Goal: Entertainment & Leisure: Consume media (video, audio)

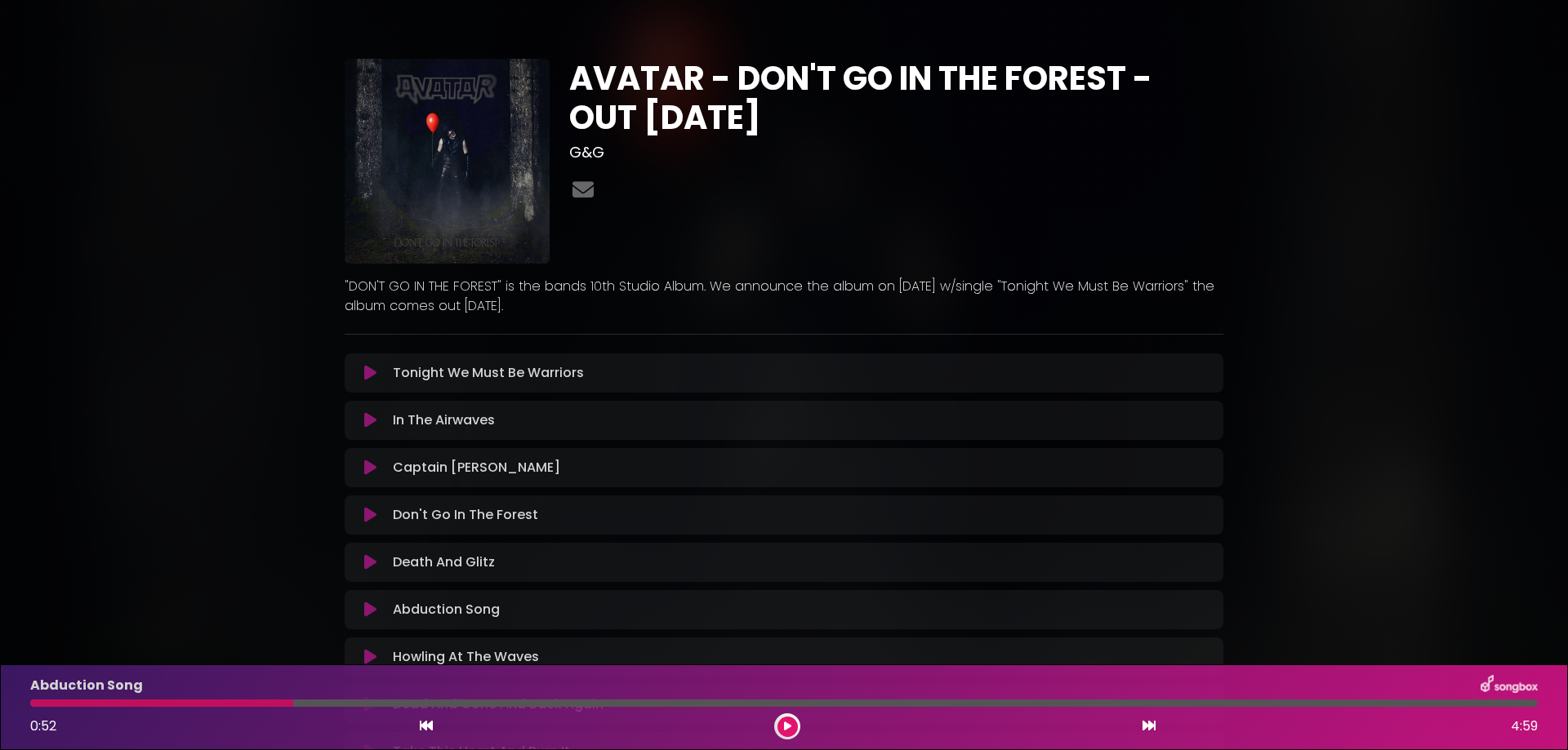
scroll to position [89, 0]
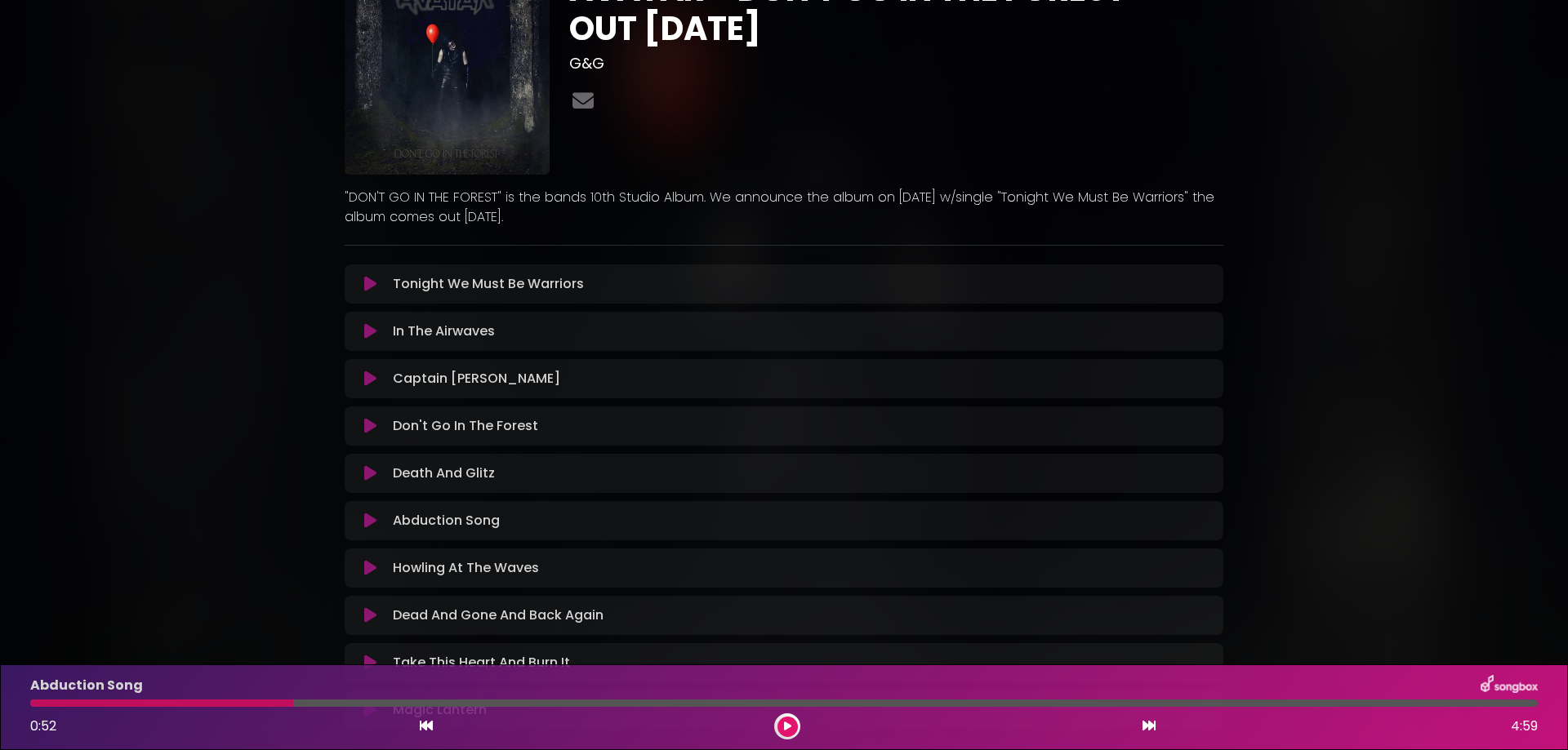
click at [790, 720] on button at bounding box center [787, 726] width 21 height 21
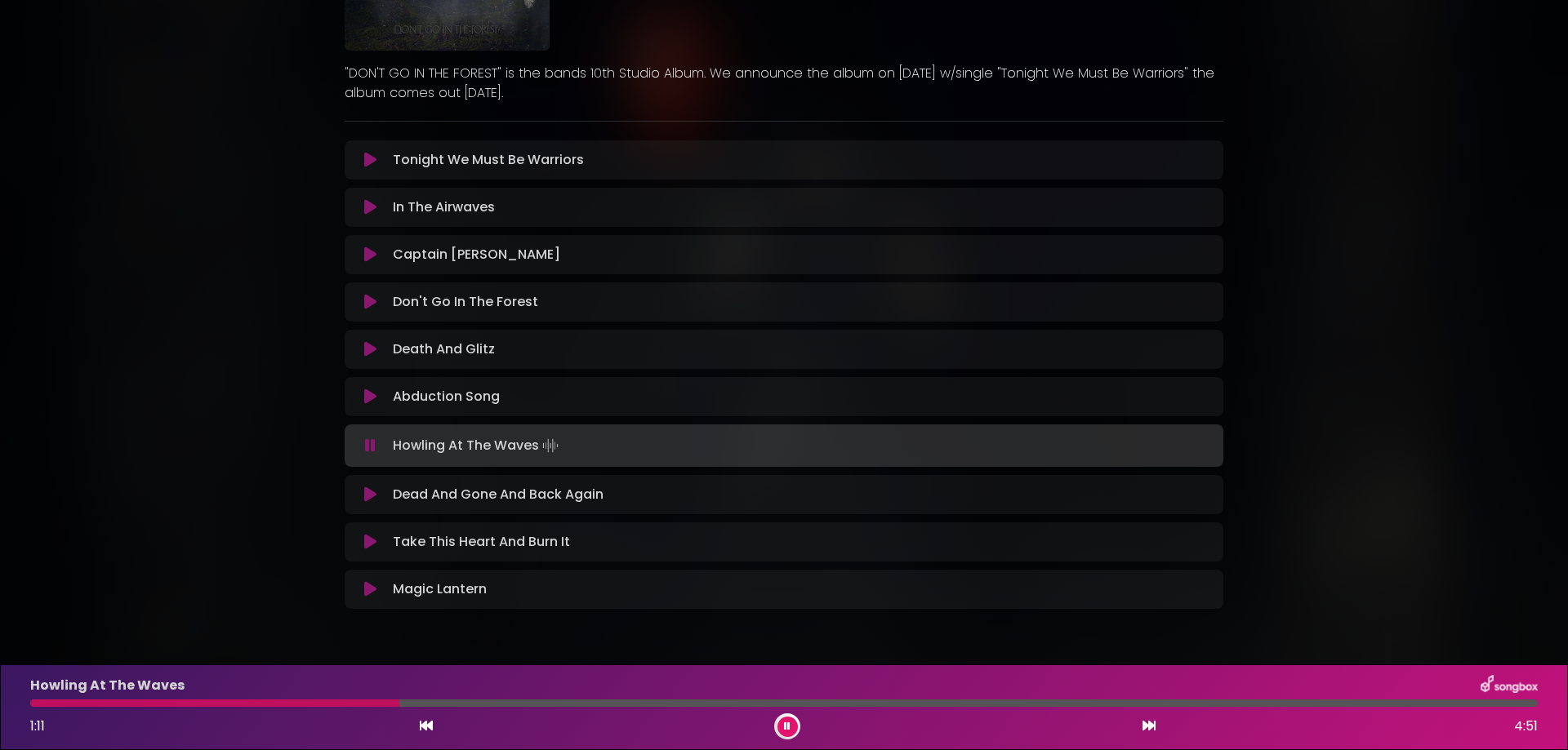
scroll to position [246, 0]
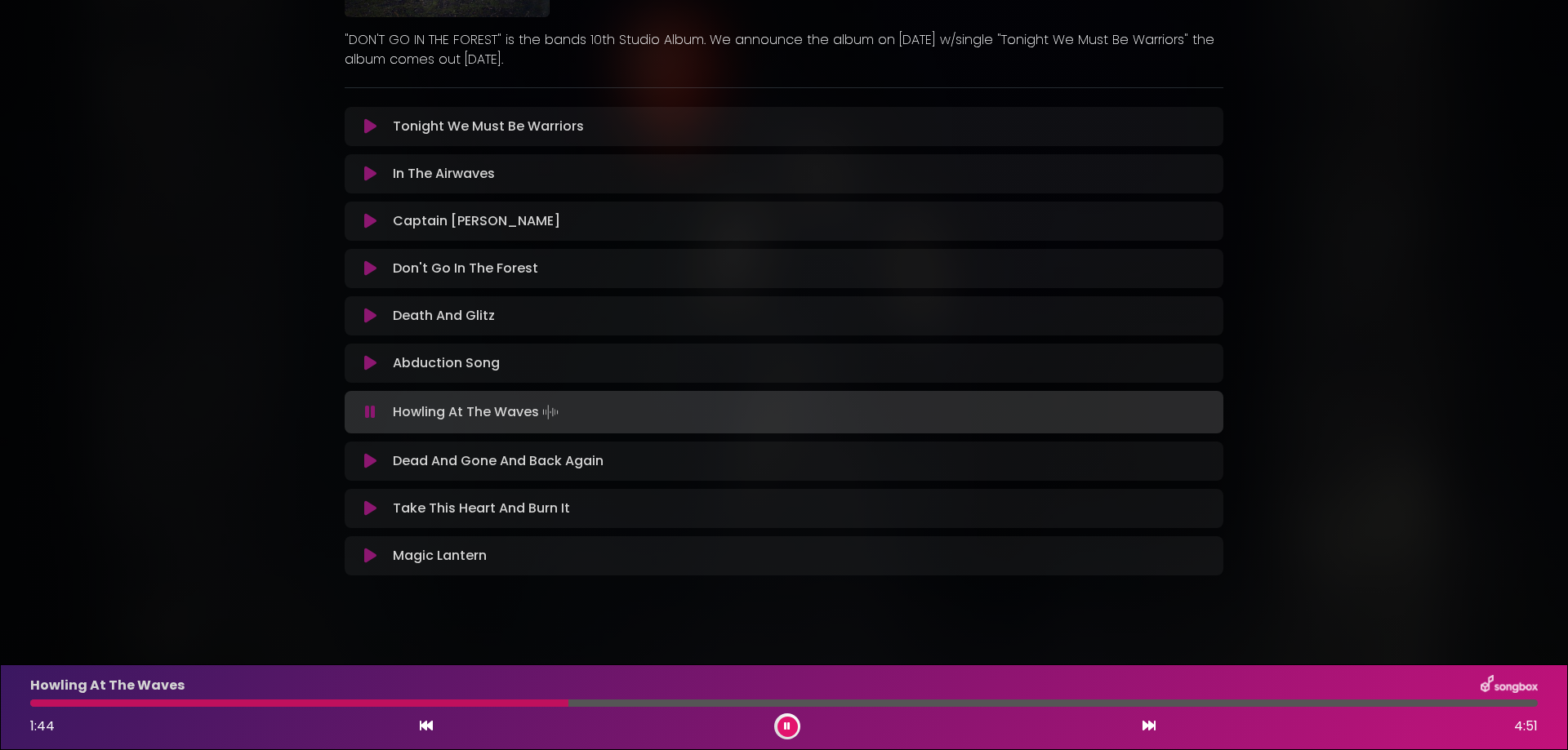
click at [659, 701] on div at bounding box center [784, 703] width 1507 height 7
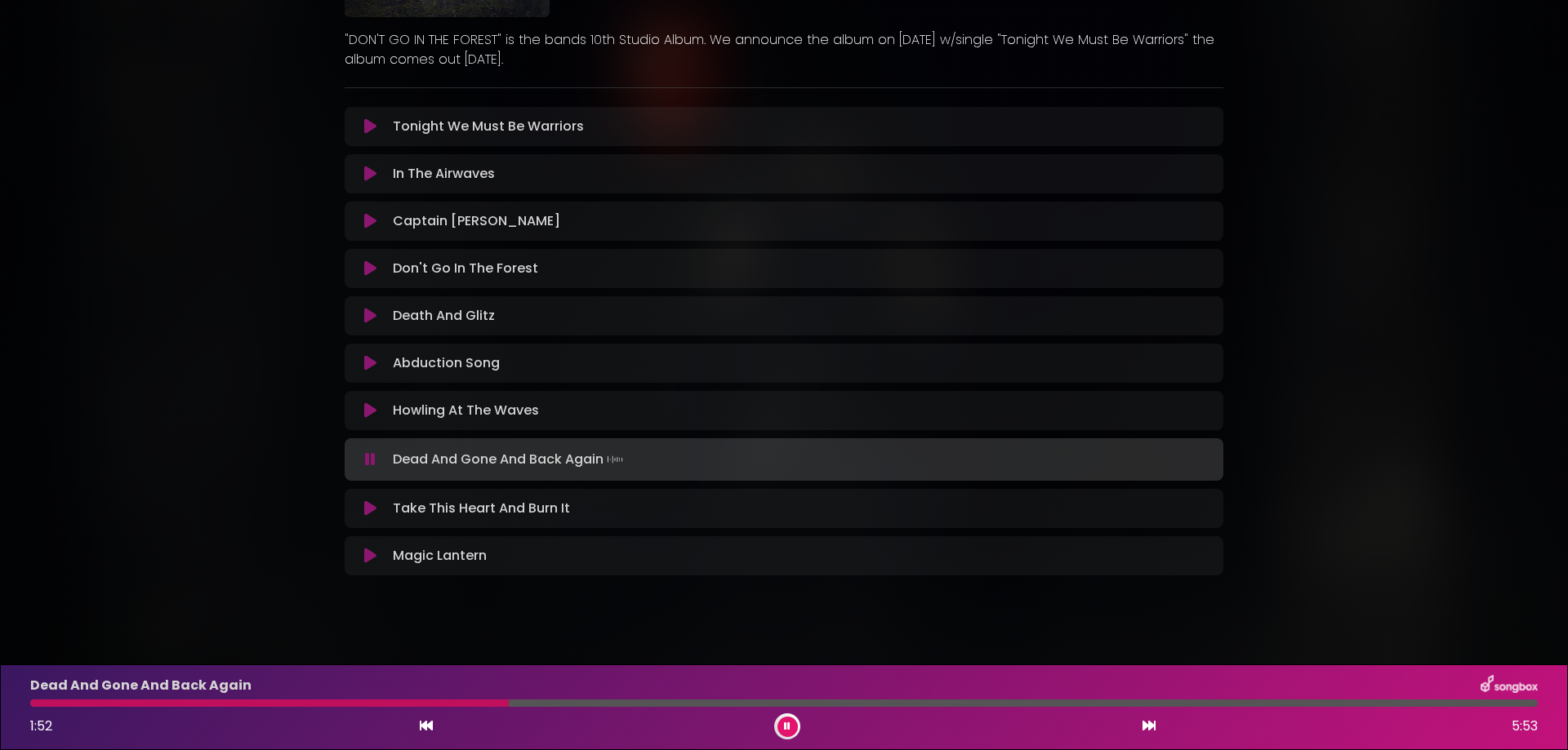
click at [366, 506] on icon at bounding box center [371, 508] width 13 height 16
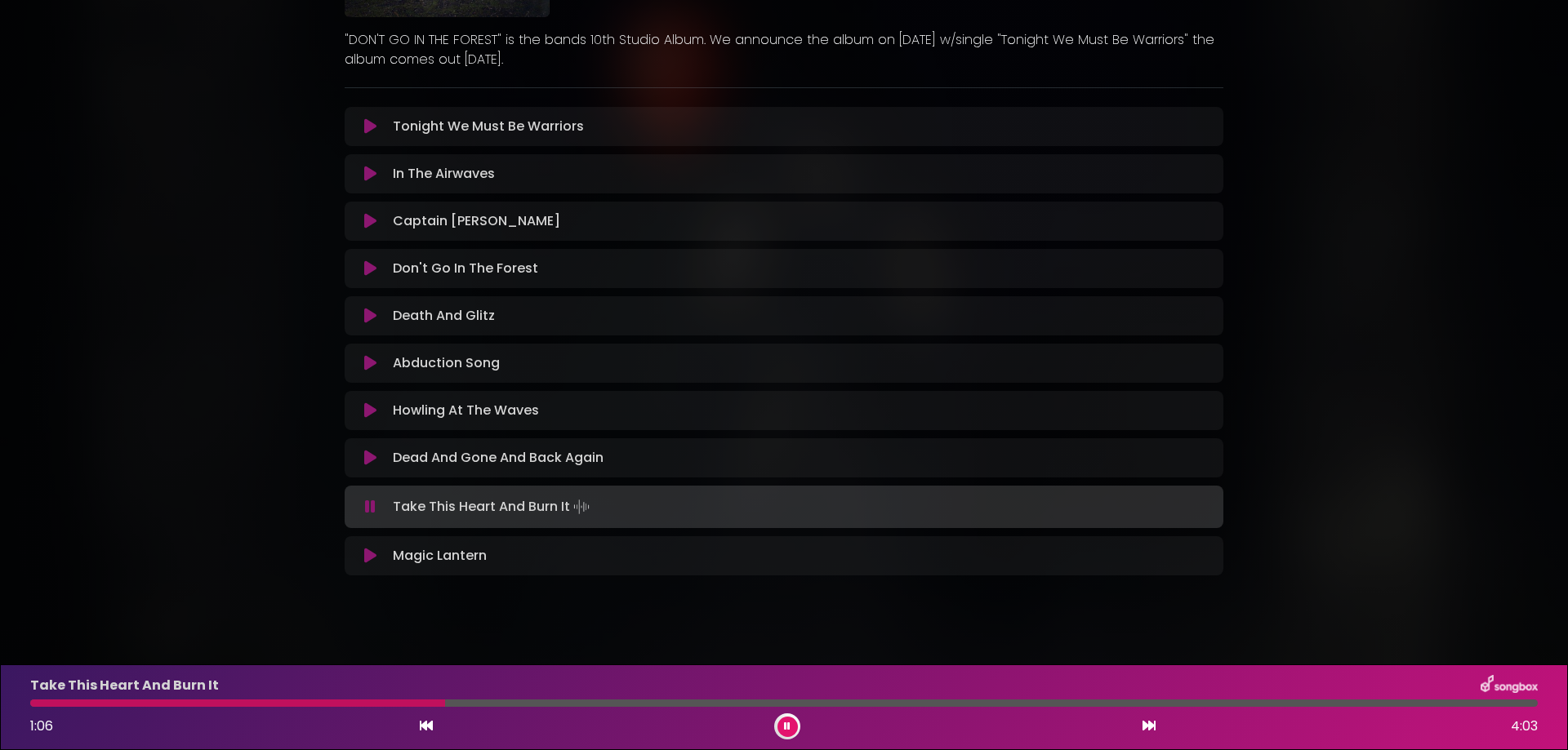
click at [487, 701] on div at bounding box center [784, 703] width 1507 height 7
click at [515, 701] on div at bounding box center [784, 703] width 1507 height 7
click at [555, 703] on div at bounding box center [784, 703] width 1507 height 7
click at [374, 558] on icon at bounding box center [371, 555] width 13 height 16
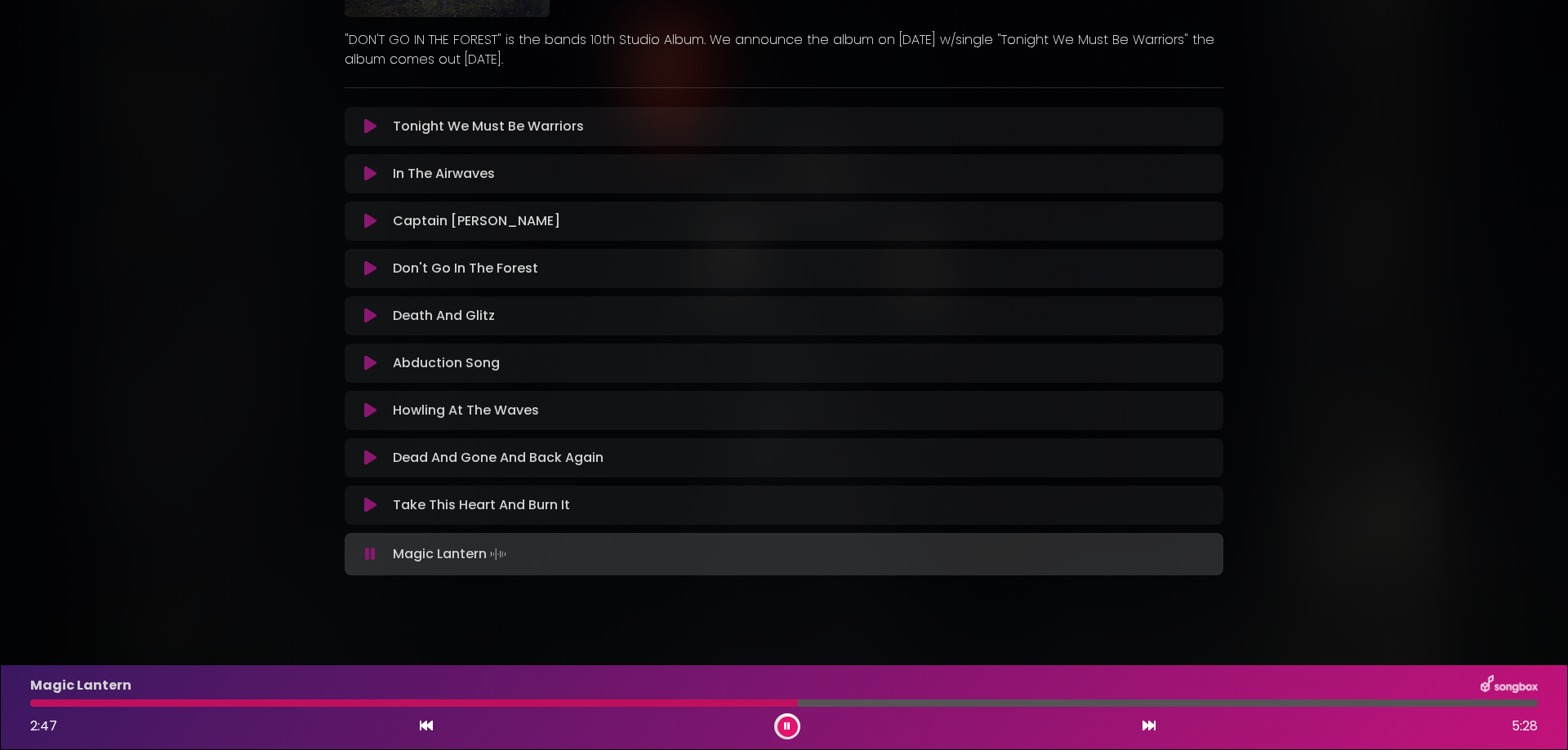
click at [365, 262] on icon at bounding box center [371, 269] width 13 height 16
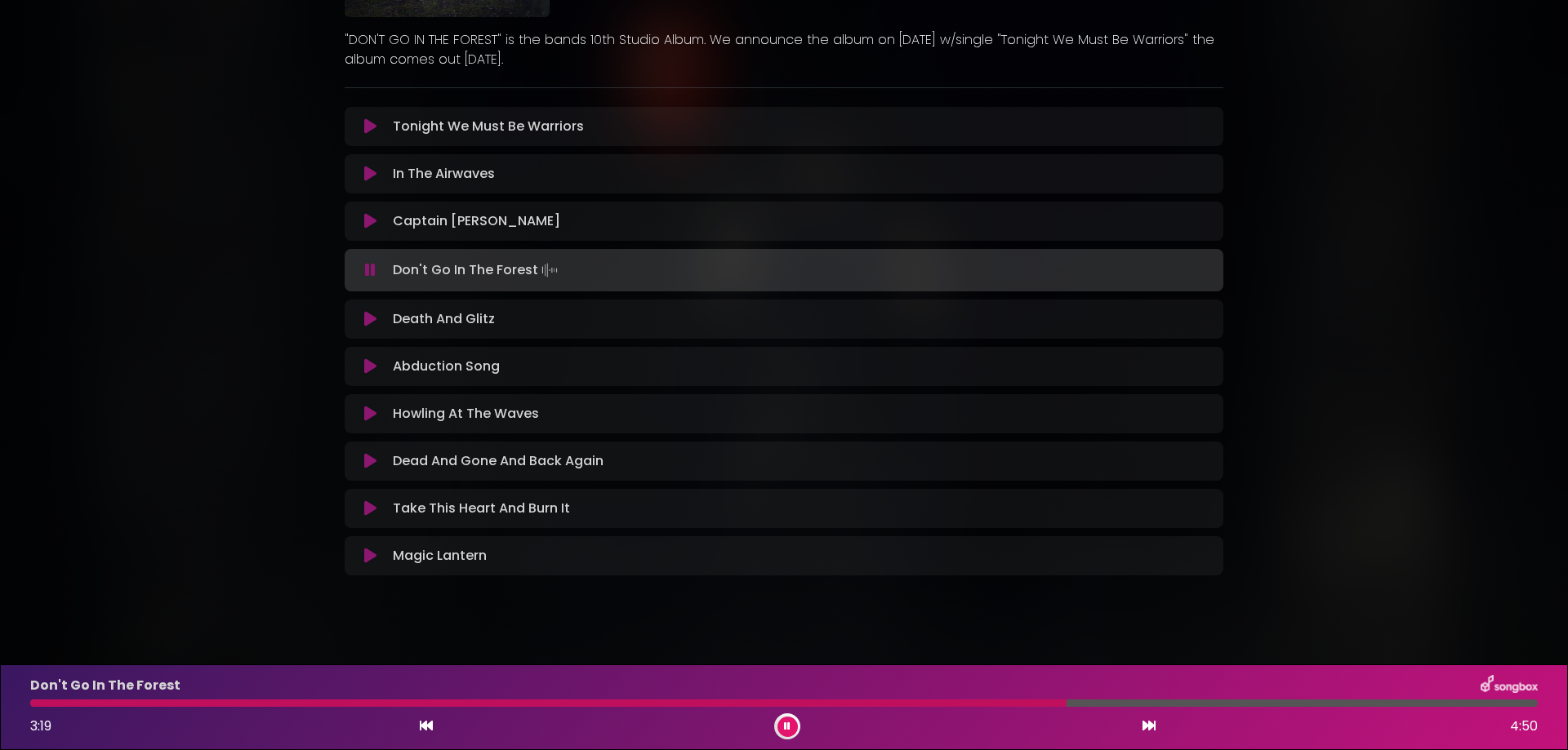
click at [402, 321] on p "Death And Glitz Loading Track..." at bounding box center [444, 319] width 102 height 20
click at [372, 312] on icon at bounding box center [371, 319] width 13 height 16
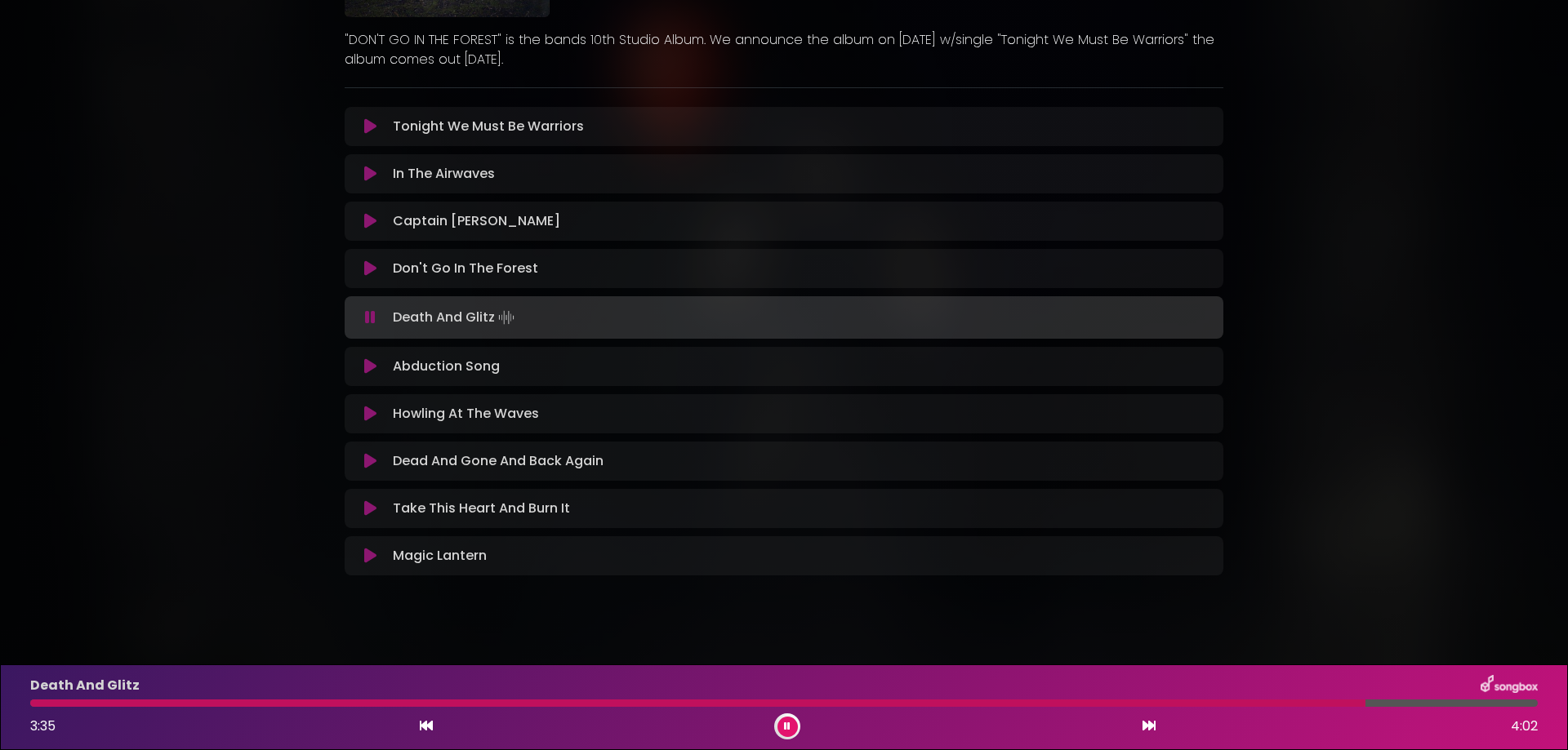
click at [367, 362] on icon at bounding box center [371, 366] width 13 height 16
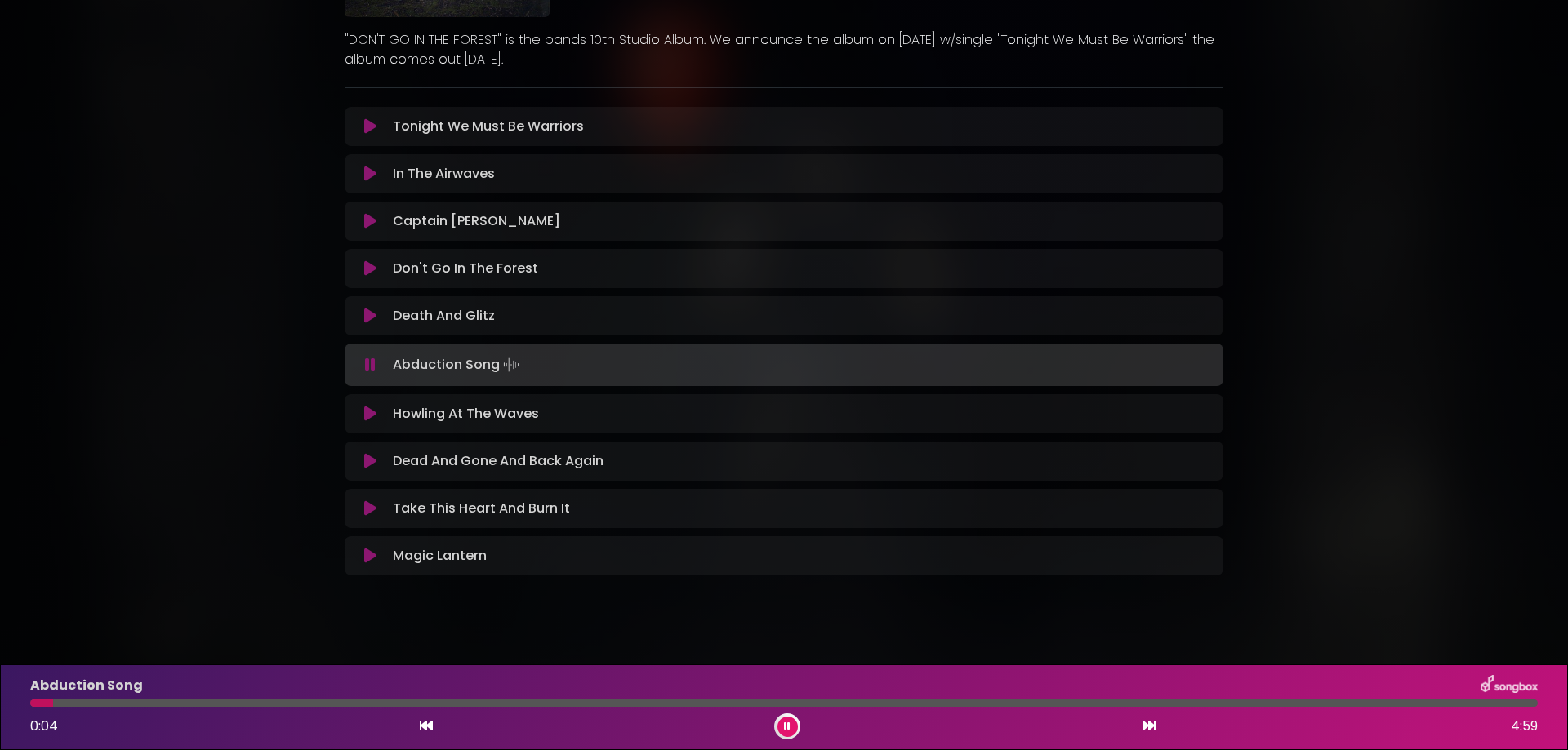
click at [146, 704] on div at bounding box center [784, 703] width 1507 height 7
click at [174, 705] on div at bounding box center [784, 703] width 1507 height 7
click at [212, 704] on div at bounding box center [784, 703] width 1507 height 7
click at [372, 129] on icon at bounding box center [371, 127] width 13 height 16
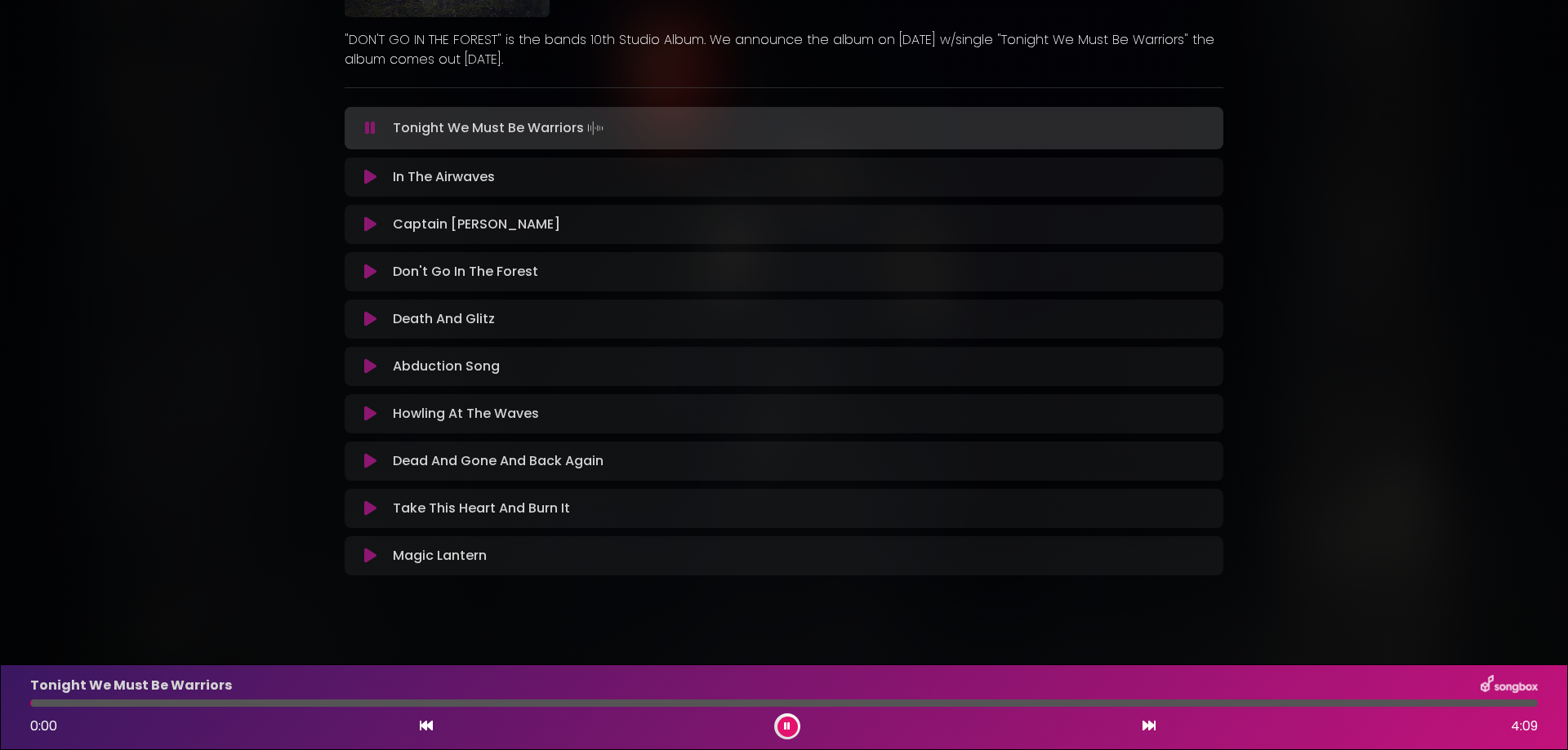
click at [786, 726] on icon at bounding box center [786, 726] width 6 height 10
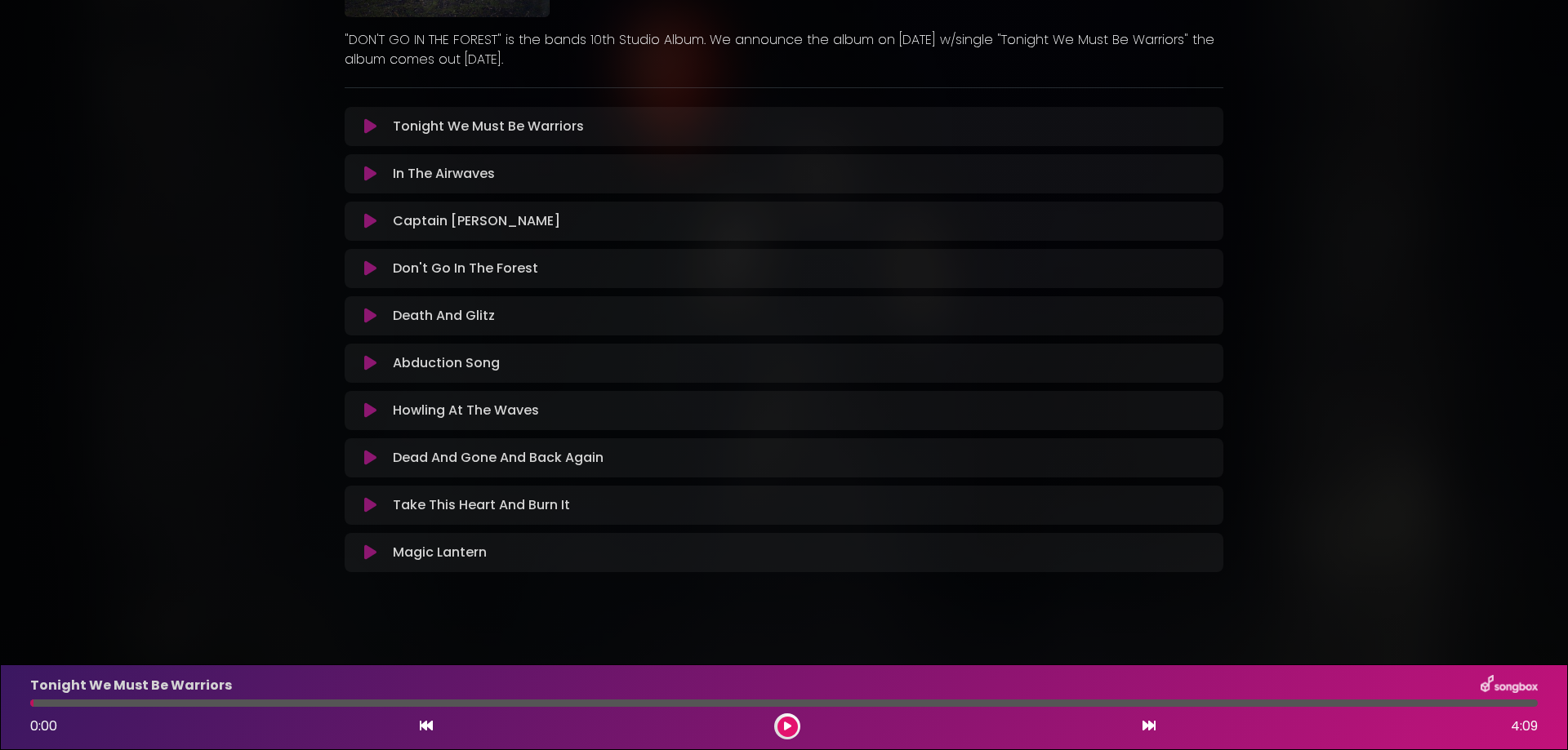
click at [785, 727] on icon at bounding box center [787, 726] width 7 height 10
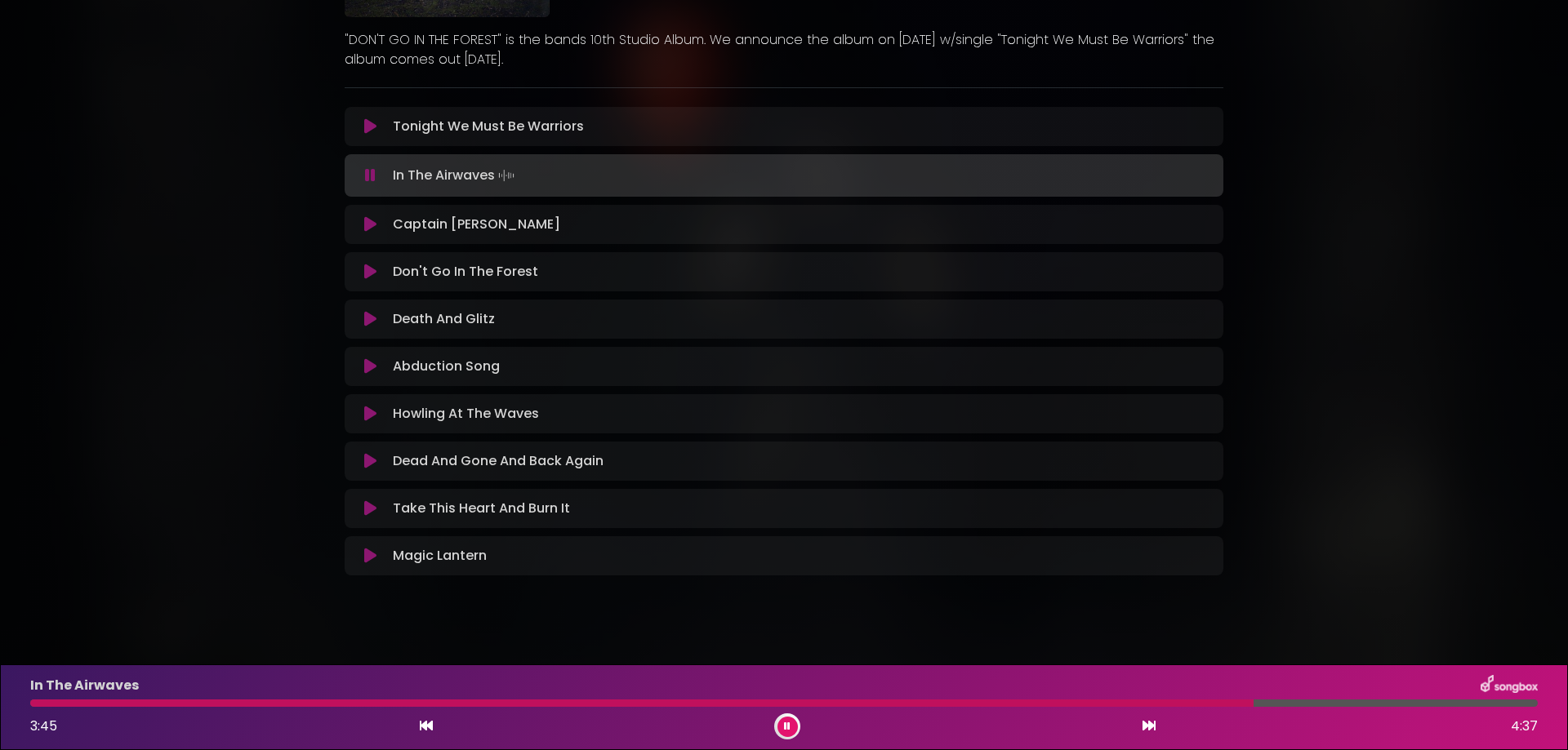
click at [367, 223] on icon at bounding box center [371, 224] width 13 height 16
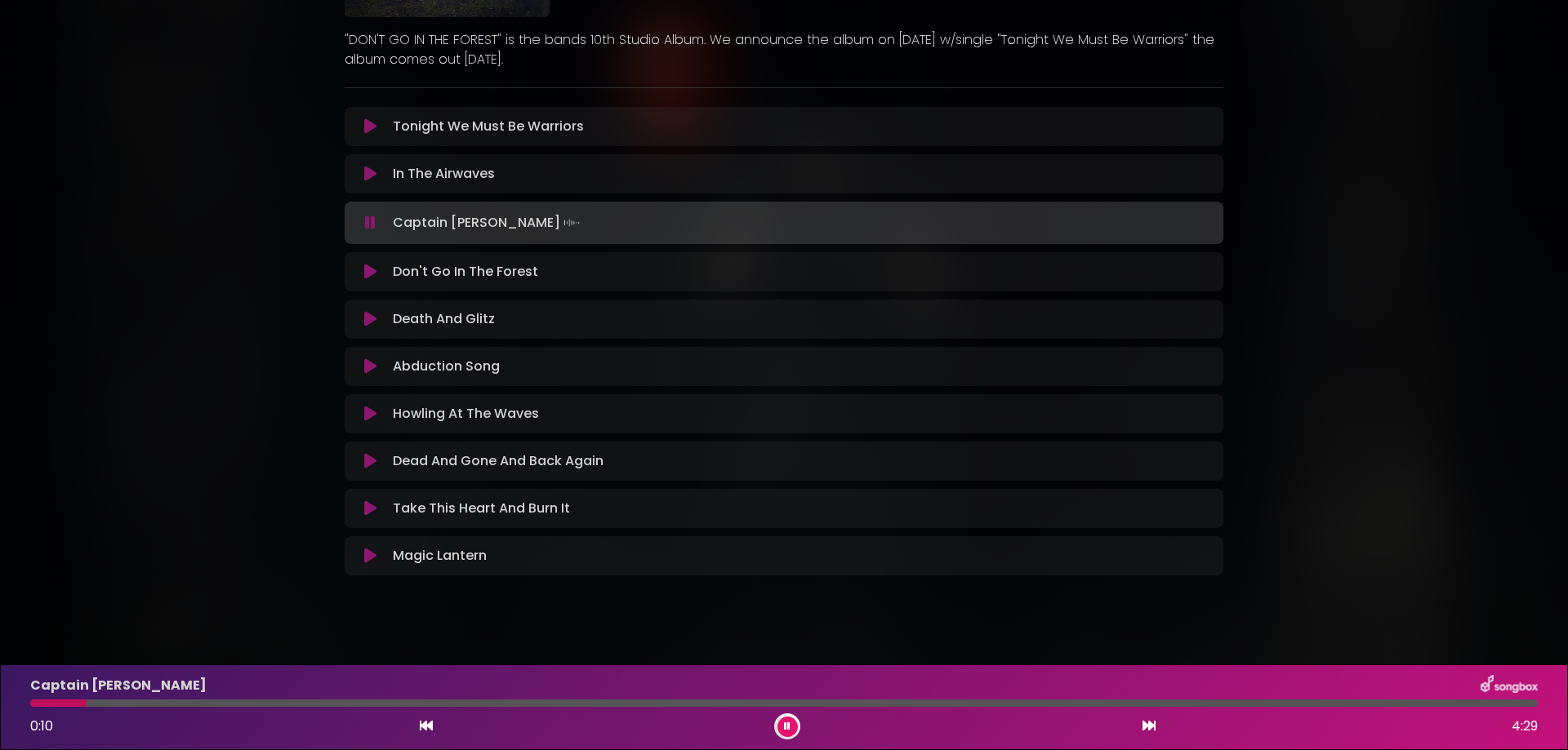
click at [156, 706] on div "Captain [PERSON_NAME] 0:10 4:29" at bounding box center [784, 707] width 1527 height 64
click at [164, 702] on div at bounding box center [784, 703] width 1507 height 7
click at [239, 704] on div at bounding box center [784, 703] width 1507 height 7
